Goal: Check status

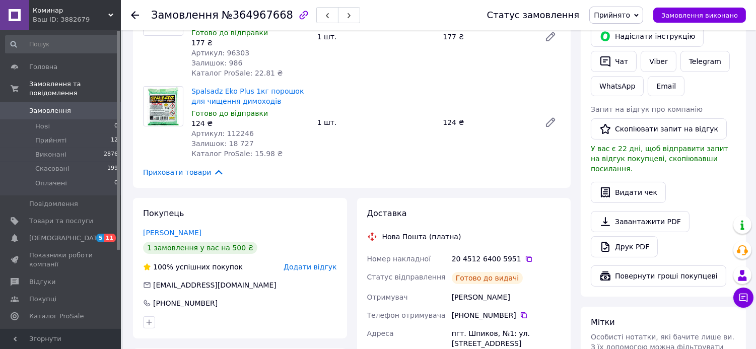
scroll to position [237, 0]
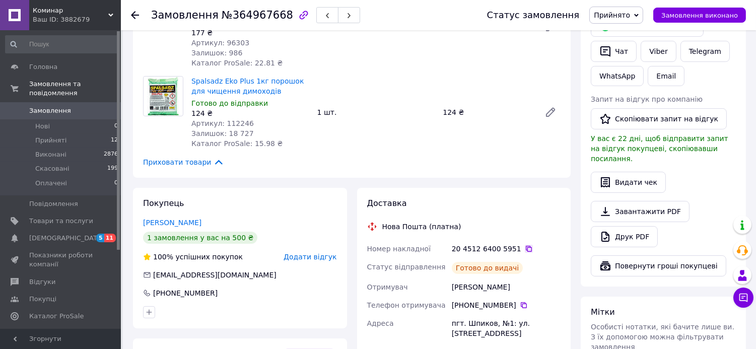
click at [525, 245] on icon at bounding box center [529, 249] width 8 height 8
click at [520, 301] on icon at bounding box center [524, 305] width 8 height 8
click at [525, 245] on icon at bounding box center [529, 249] width 8 height 8
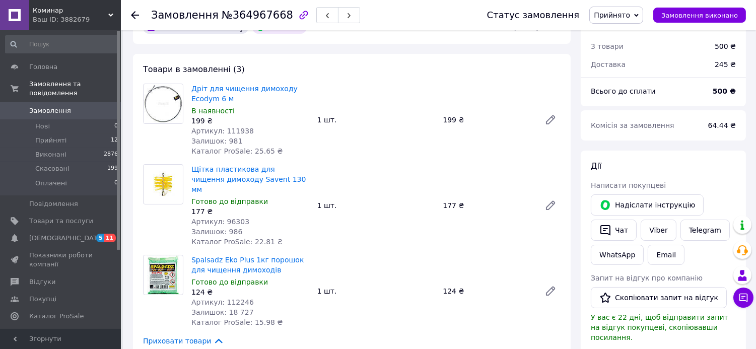
scroll to position [59, 0]
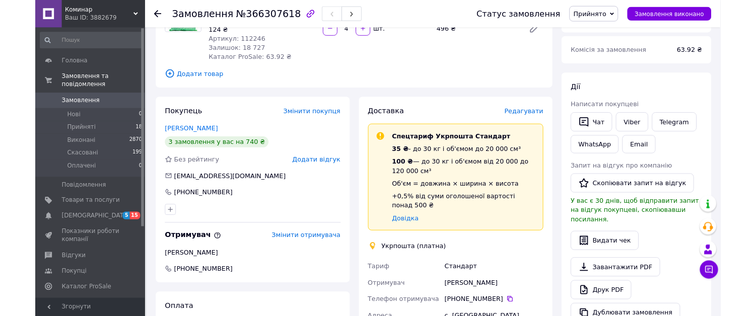
scroll to position [109, 0]
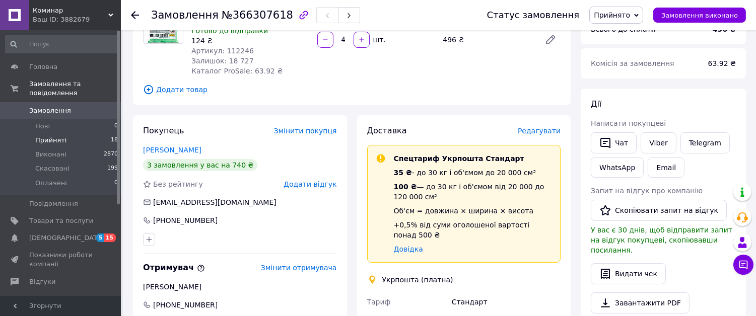
click at [96, 144] on li "Прийняті 18" at bounding box center [62, 140] width 124 height 14
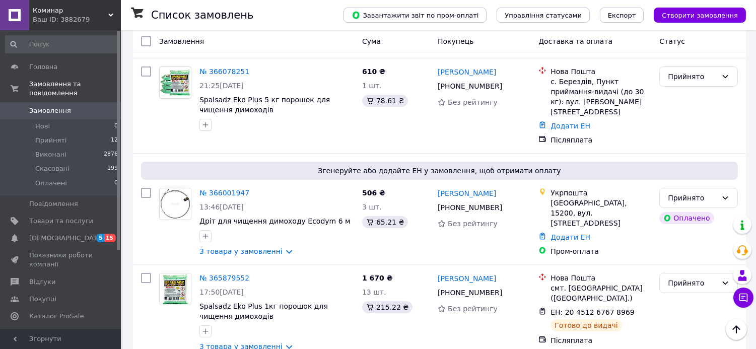
scroll to position [385, 0]
